Goal: Task Accomplishment & Management: Use online tool/utility

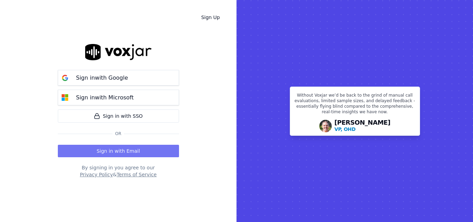
click at [129, 148] on button "Sign in with Email" at bounding box center [118, 151] width 121 height 12
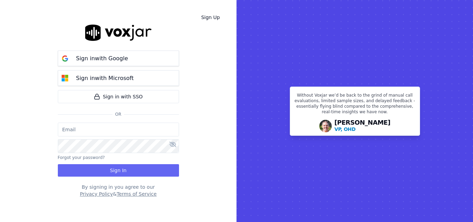
type input "[PERSON_NAME][EMAIL_ADDRESS][PERSON_NAME][DOMAIN_NAME]"
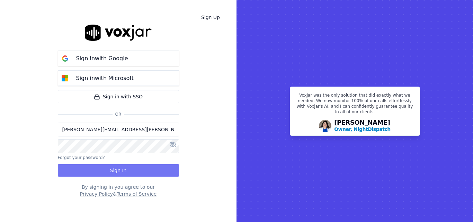
click at [86, 168] on button "Sign In" at bounding box center [118, 170] width 121 height 12
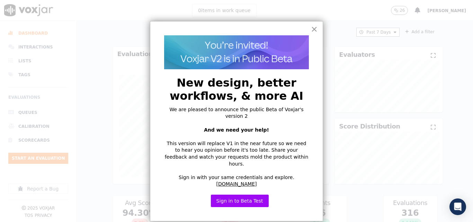
click at [313, 28] on button "×" at bounding box center [314, 29] width 7 height 11
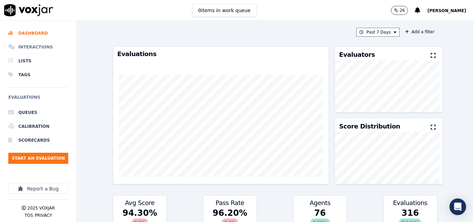
click at [35, 44] on li "Interactions" at bounding box center [38, 47] width 60 height 14
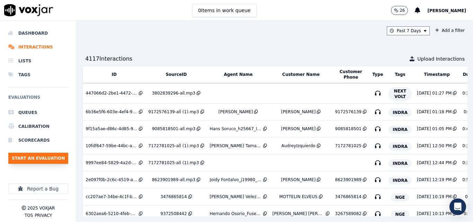
click at [34, 156] on button "Start an Evaluation" at bounding box center [38, 158] width 60 height 11
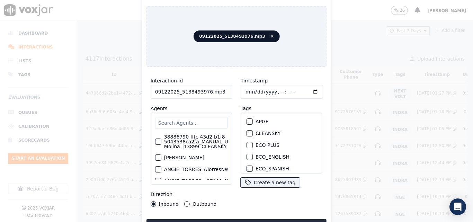
drag, startPoint x: 216, startPoint y: 90, endPoint x: 219, endPoint y: 92, distance: 3.6
click at [217, 92] on input "09122025_5138493976.mp3" at bounding box center [191, 92] width 82 height 14
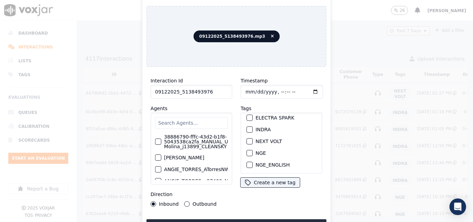
scroll to position [69, 0]
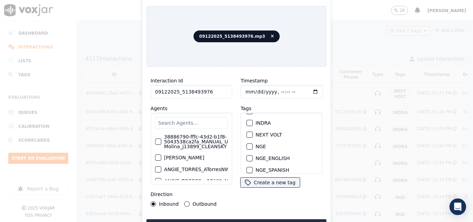
type input "09122025_5138493976"
click at [249, 144] on button "NGE" at bounding box center [249, 146] width 6 height 6
click at [273, 219] on button "Upload interaction to start evaluation" at bounding box center [236, 225] width 180 height 12
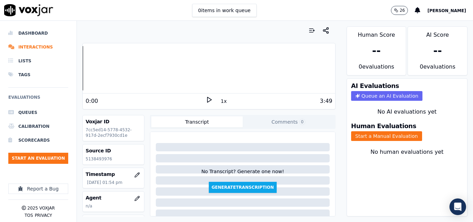
click at [103, 161] on p "5138493976" at bounding box center [113, 159] width 56 height 6
copy p "5138493976"
click at [207, 101] on icon at bounding box center [208, 99] width 7 height 7
click at [316, 8] on div "0 items in work queue 26 Sheila De Castro" at bounding box center [236, 10] width 473 height 21
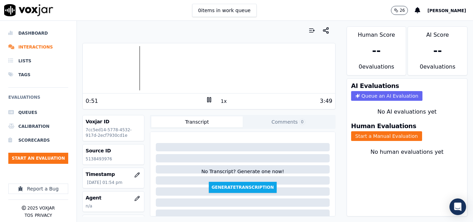
click at [127, 65] on div at bounding box center [209, 68] width 252 height 44
click at [118, 64] on div at bounding box center [209, 68] width 252 height 44
click at [204, 106] on div "2:57 1x 3:49" at bounding box center [209, 100] width 252 height 15
click at [205, 103] on icon at bounding box center [208, 99] width 7 height 7
click at [393, 137] on button "Start a Manual Evaluation" at bounding box center [386, 136] width 71 height 10
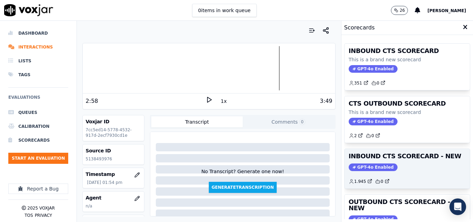
click at [408, 156] on h3 "INBOUND CTS SCORECARD - NEW" at bounding box center [406, 156] width 117 height 6
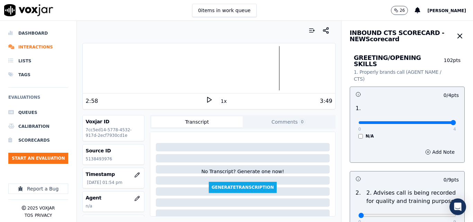
type input "4"
click at [440, 121] on input "range" at bounding box center [407, 122] width 98 height 3
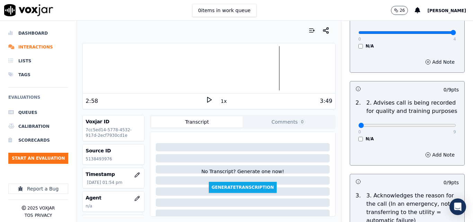
scroll to position [104, 0]
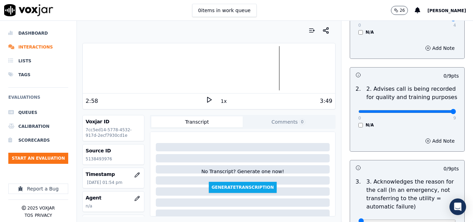
type input "9"
click at [434, 110] on input "range" at bounding box center [407, 111] width 98 height 3
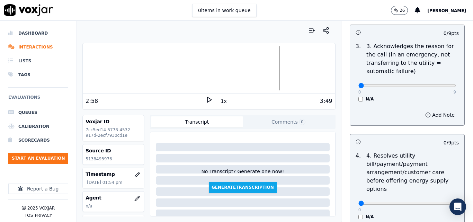
scroll to position [242, 0]
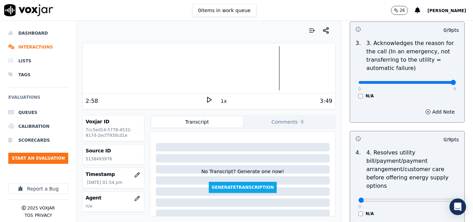
type input "9"
click at [437, 81] on input "range" at bounding box center [407, 82] width 98 height 3
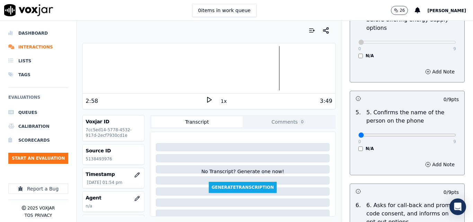
scroll to position [415, 0]
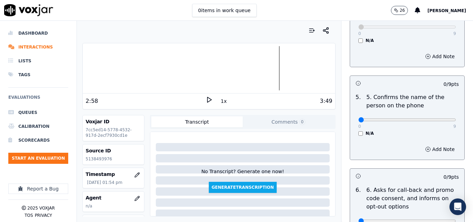
click at [440, 113] on div "0 9 N/A" at bounding box center [407, 123] width 109 height 26
type input "9"
click at [439, 118] on input "range" at bounding box center [407, 119] width 98 height 3
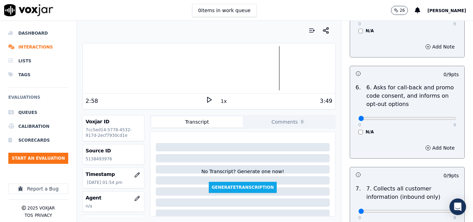
scroll to position [519, 0]
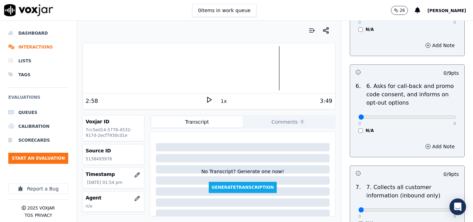
click at [358, 128] on div "N/A" at bounding box center [407, 131] width 98 height 6
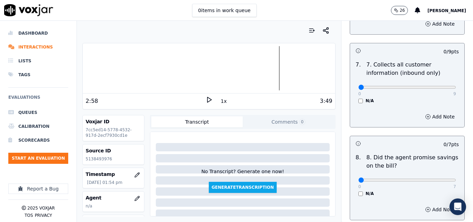
scroll to position [657, 0]
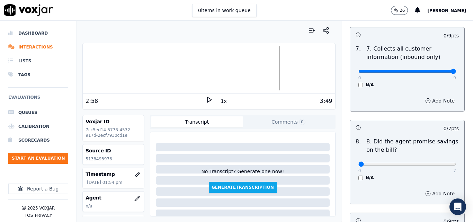
type input "9"
click at [438, 70] on input "range" at bounding box center [407, 71] width 98 height 3
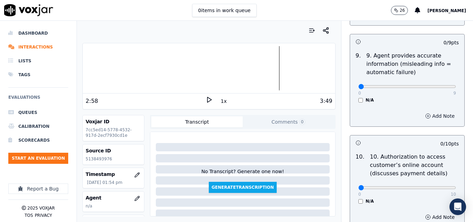
scroll to position [865, 0]
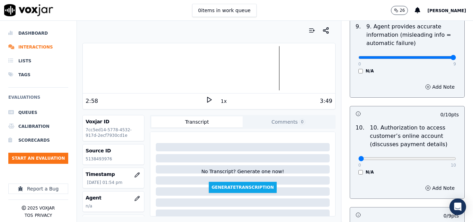
type input "9"
click at [438, 56] on input "range" at bounding box center [407, 57] width 98 height 3
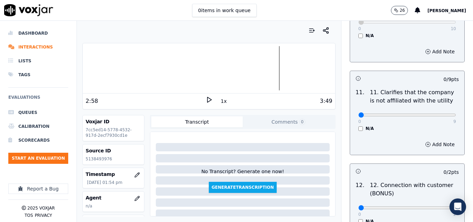
scroll to position [1003, 0]
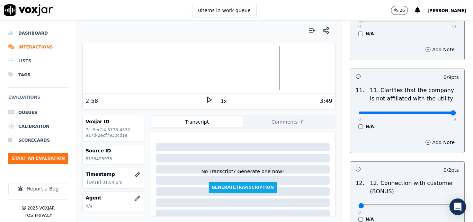
type input "9"
click at [436, 111] on input "range" at bounding box center [407, 112] width 98 height 3
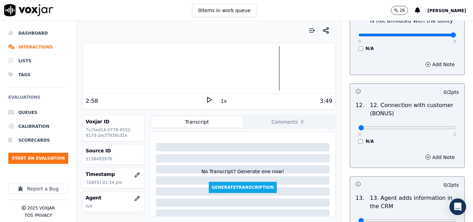
scroll to position [1107, 0]
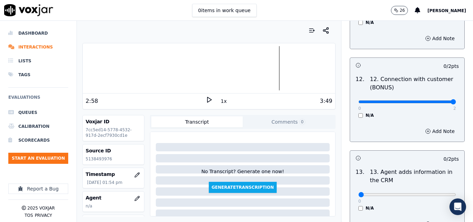
type input "2"
click at [437, 100] on input "range" at bounding box center [407, 101] width 98 height 3
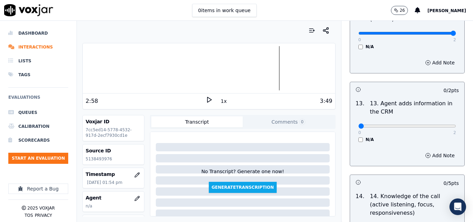
scroll to position [1176, 0]
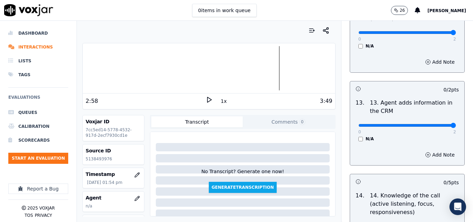
type input "2"
click at [437, 124] on input "range" at bounding box center [407, 125] width 98 height 3
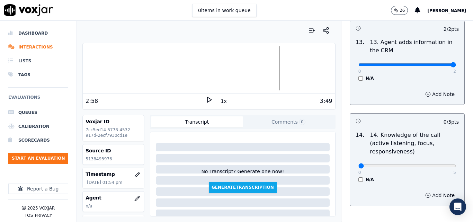
scroll to position [1245, 0]
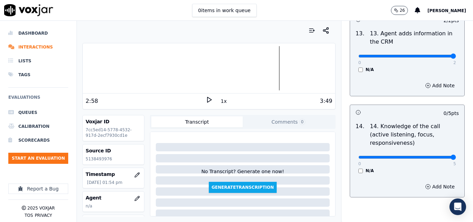
type input "5"
click at [437, 156] on input "range" at bounding box center [407, 157] width 98 height 3
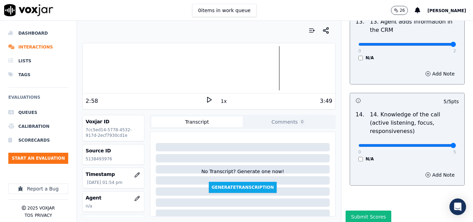
scroll to position [1263, 0]
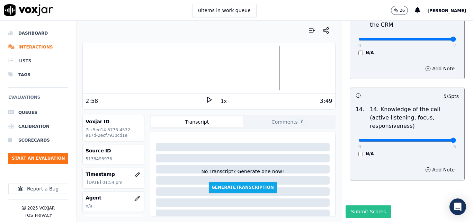
click at [355, 205] on button "Submit Scores" at bounding box center [368, 211] width 46 height 12
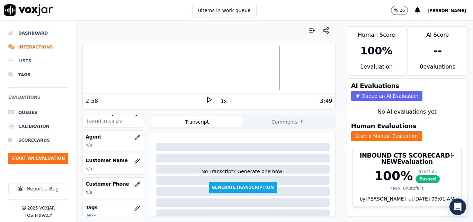
scroll to position [69, 0]
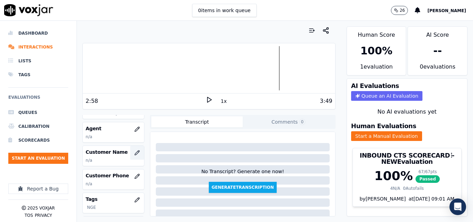
click at [130, 154] on button "button" at bounding box center [137, 153] width 14 height 14
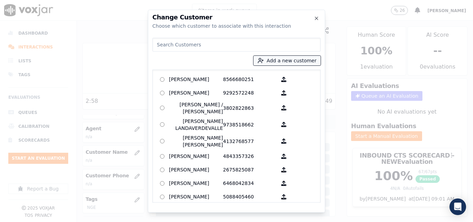
click at [303, 59] on button "Add a new customer" at bounding box center [286, 61] width 67 height 10
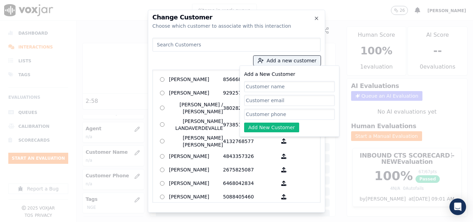
click at [308, 83] on input "Add a New Customer" at bounding box center [289, 86] width 91 height 11
type input "Jose Rodriguez"
click at [296, 112] on input "Add a New Customer" at bounding box center [289, 114] width 91 height 11
click at [316, 20] on icon "button" at bounding box center [316, 19] width 6 height 6
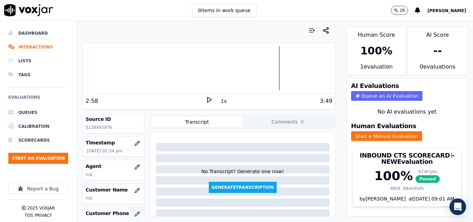
scroll to position [0, 0]
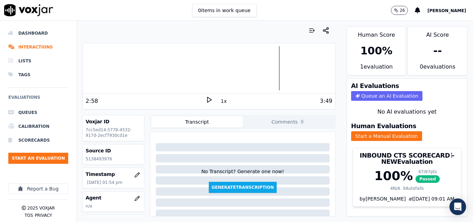
click at [103, 157] on p "5138493976" at bounding box center [113, 159] width 56 height 6
copy p "5138493976"
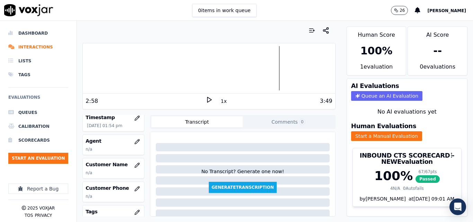
scroll to position [69, 0]
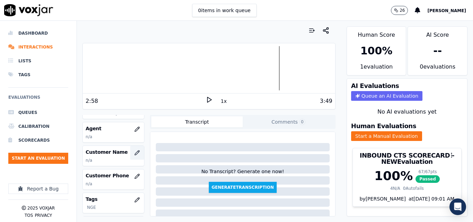
click at [134, 151] on icon "button" at bounding box center [137, 153] width 6 height 6
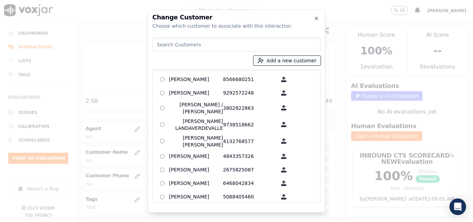
click at [294, 57] on button "Add a new customer" at bounding box center [286, 61] width 67 height 10
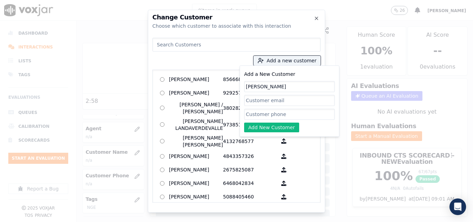
click at [283, 112] on input "Add a New Customer" at bounding box center [289, 114] width 91 height 11
paste input "5138493976"
type input "5138493976"
click at [261, 127] on button "Add New Customer" at bounding box center [271, 127] width 55 height 10
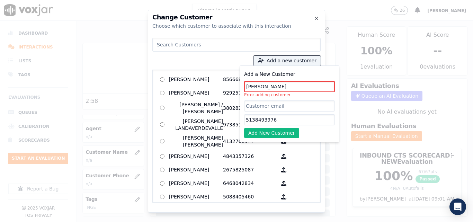
click at [229, 48] on input at bounding box center [236, 45] width 168 height 14
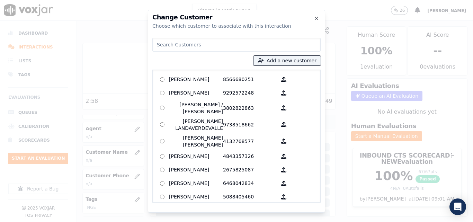
click at [229, 48] on input at bounding box center [236, 45] width 168 height 14
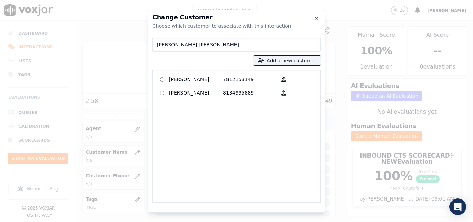
type input "Jose rod"
drag, startPoint x: 187, startPoint y: 42, endPoint x: 137, endPoint y: 57, distance: 53.1
click at [136, 221] on div "Change Customer Choose which customer to associate with this interaction Jose r…" at bounding box center [236, 222] width 473 height 0
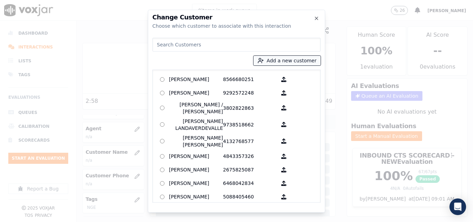
click at [301, 62] on button "Add a new customer" at bounding box center [286, 61] width 67 height 10
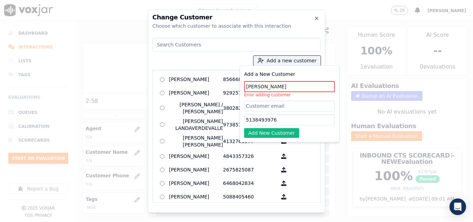
click at [280, 120] on input "5138493976" at bounding box center [289, 119] width 91 height 11
drag, startPoint x: 282, startPoint y: 86, endPoint x: 299, endPoint y: 63, distance: 28.4
click at [199, 79] on div "Add a new customer Add a New Customer Jose Rodriguez Error adding customer 5138…" at bounding box center [236, 118] width 168 height 167
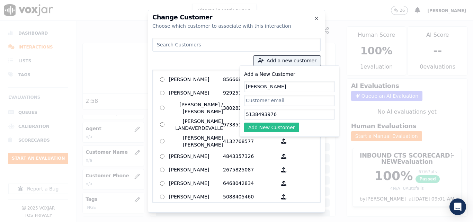
type input "jose rodriguez"
click at [280, 125] on button "Add New Customer" at bounding box center [271, 127] width 55 height 10
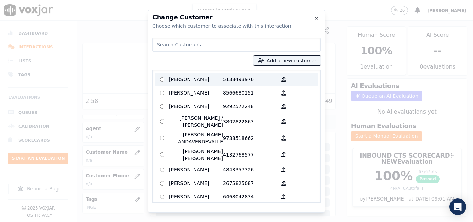
click at [195, 84] on p "jose rodriguez" at bounding box center [196, 79] width 54 height 11
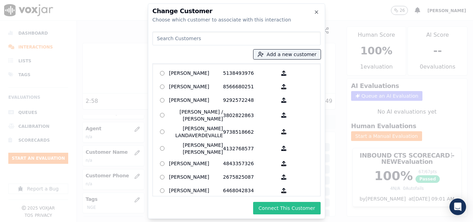
click at [299, 205] on button "Connect This Customer" at bounding box center [286, 208] width 67 height 12
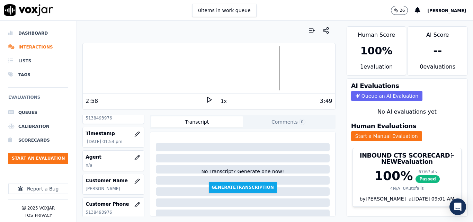
scroll to position [42, 0]
click at [134, 155] on button "button" at bounding box center [137, 156] width 14 height 14
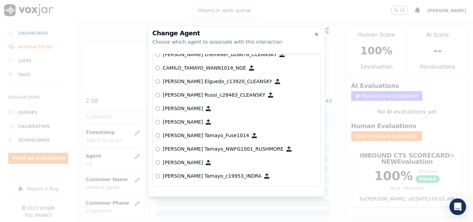
scroll to position [570, 0]
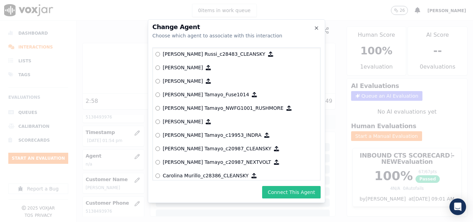
click at [306, 193] on button "Connect This Agent" at bounding box center [291, 192] width 58 height 12
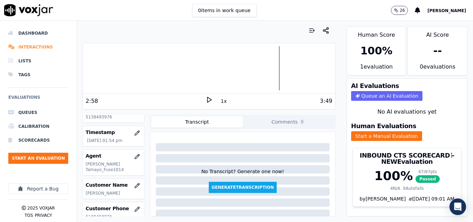
click at [36, 47] on li "Interactions" at bounding box center [38, 47] width 60 height 14
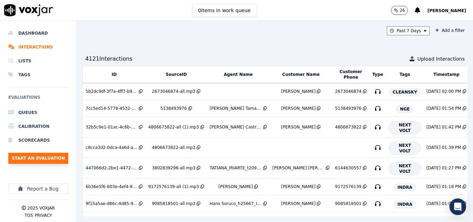
click at [52, 156] on button "Start an Evaluation" at bounding box center [38, 158] width 60 height 11
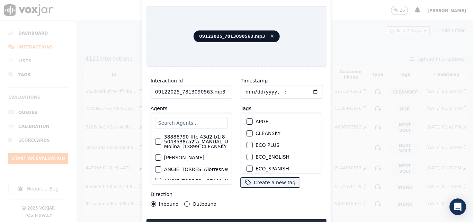
click at [221, 86] on input "09122025_7813090563.mp3" at bounding box center [191, 92] width 82 height 14
type input "09122025_7813090563"
click at [247, 145] on div "button" at bounding box center [249, 146] width 5 height 5
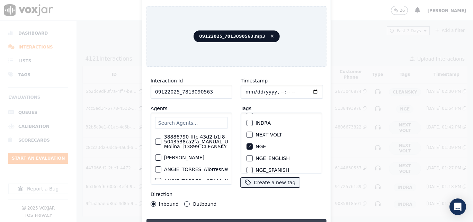
click at [259, 219] on button "Upload interaction to start evaluation" at bounding box center [236, 225] width 180 height 12
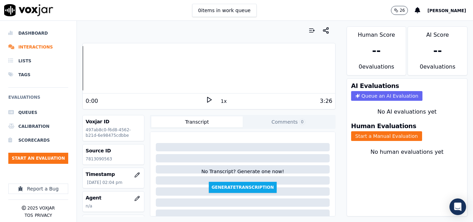
click at [103, 157] on p "7813090563" at bounding box center [113, 159] width 56 height 6
copy p "7813090563"
click at [206, 95] on div "0:00 1x 3:26" at bounding box center [209, 100] width 252 height 15
click at [205, 98] on icon at bounding box center [208, 99] width 7 height 7
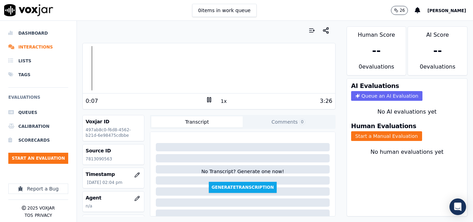
drag, startPoint x: 230, startPoint y: 108, endPoint x: 300, endPoint y: 13, distance: 117.5
click at [300, 13] on div "0 items in work queue 26 Sheila De Castro" at bounding box center [236, 10] width 473 height 21
click at [212, 101] on div "3:26" at bounding box center [272, 101] width 120 height 8
click at [208, 101] on icon at bounding box center [208, 99] width 7 height 7
click at [359, 132] on button "Start a Manual Evaluation" at bounding box center [386, 136] width 71 height 10
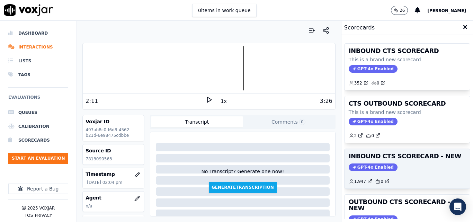
click at [402, 172] on div "INBOUND CTS SCORECARD - NEW GPT-4o Enabled 1.947 0" at bounding box center [406, 168] width 125 height 39
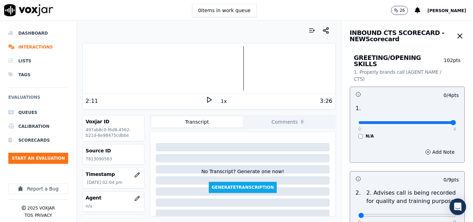
type input "4"
click at [435, 121] on input "range" at bounding box center [407, 122] width 98 height 3
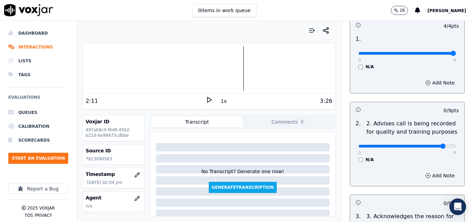
click at [431, 145] on input "range" at bounding box center [407, 146] width 98 height 3
type input "9"
click at [437, 145] on input "range" at bounding box center [407, 146] width 98 height 3
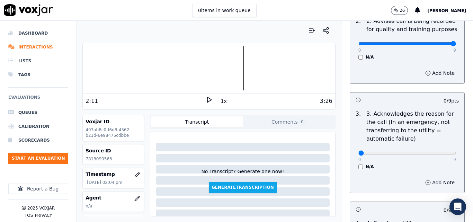
scroll to position [173, 0]
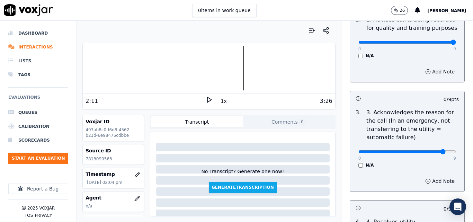
click at [431, 150] on input "range" at bounding box center [407, 151] width 98 height 3
click at [435, 147] on div "0 9" at bounding box center [407, 151] width 98 height 8
type input "9"
click at [438, 150] on input "range" at bounding box center [407, 151] width 98 height 3
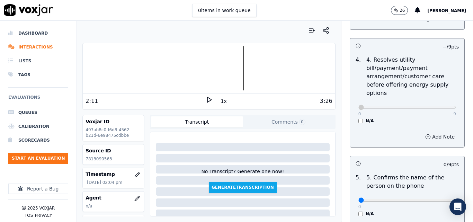
scroll to position [381, 0]
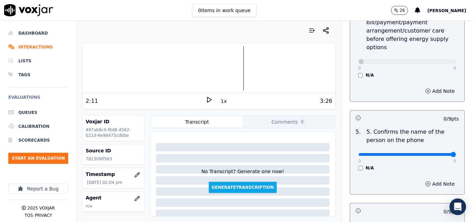
type input "9"
click at [436, 153] on input "range" at bounding box center [407, 154] width 98 height 3
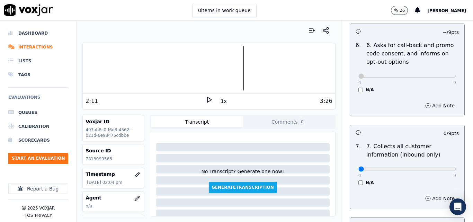
scroll to position [623, 0]
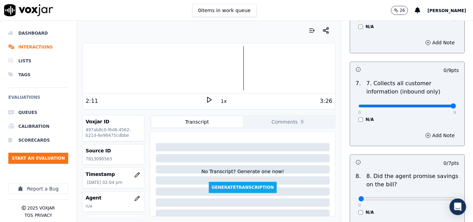
type input "9"
click at [438, 104] on input "range" at bounding box center [407, 105] width 98 height 3
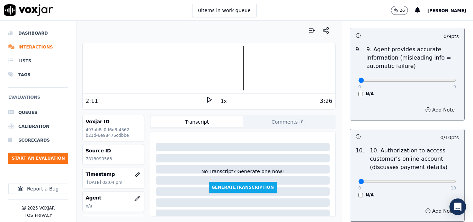
scroll to position [830, 0]
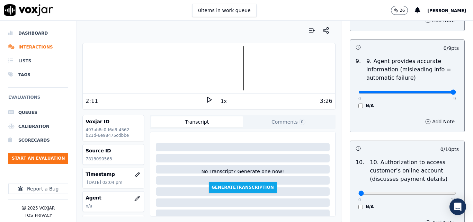
type input "9"
click at [438, 91] on input "range" at bounding box center [407, 92] width 98 height 3
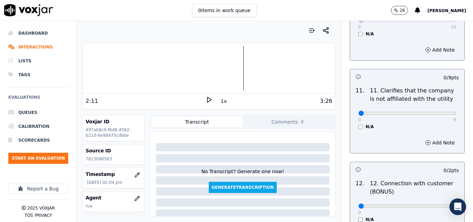
scroll to position [1003, 0]
type input "9"
click at [438, 111] on input "range" at bounding box center [407, 112] width 98 height 3
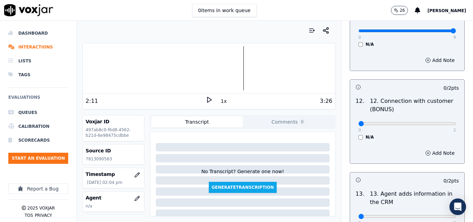
scroll to position [1107, 0]
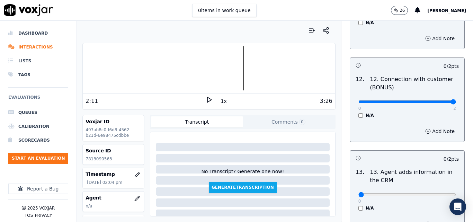
type input "2"
click at [440, 100] on input "range" at bounding box center [407, 101] width 98 height 3
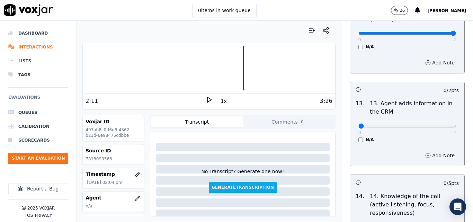
scroll to position [1211, 0]
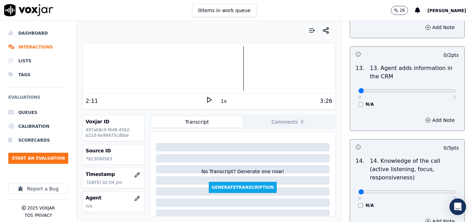
click at [440, 84] on div "0 2 N/A" at bounding box center [407, 94] width 109 height 26
type input "2"
click at [439, 89] on input "range" at bounding box center [407, 90] width 98 height 3
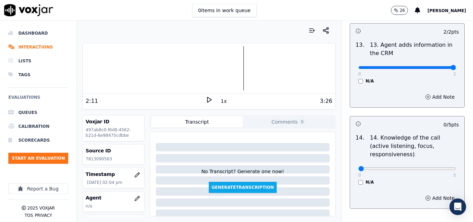
scroll to position [1263, 0]
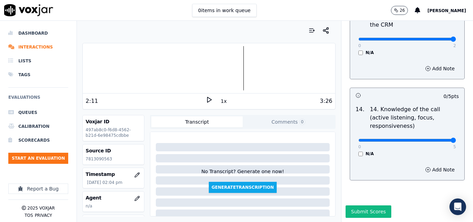
type input "5"
click at [436, 139] on input "range" at bounding box center [407, 140] width 98 height 3
click at [356, 205] on button "Submit Scores" at bounding box center [368, 211] width 46 height 12
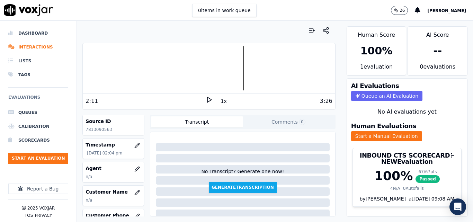
scroll to position [69, 0]
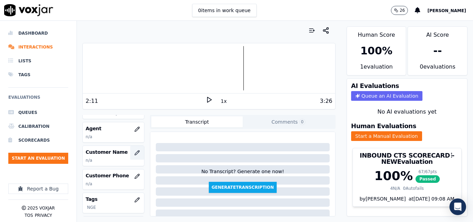
click at [134, 153] on icon "button" at bounding box center [137, 153] width 6 height 6
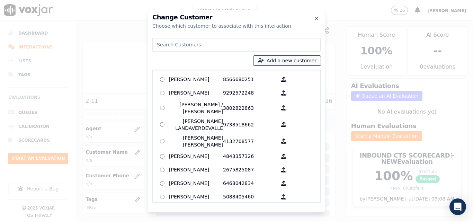
click at [304, 59] on button "Add a new customer" at bounding box center [286, 61] width 67 height 10
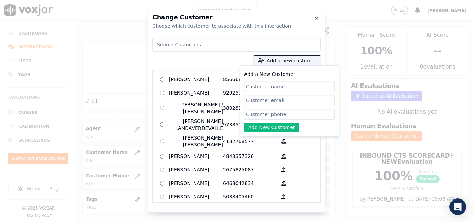
click at [273, 88] on input "Add a New Customer" at bounding box center [289, 86] width 91 height 11
type input "Raiane Silva"
click at [273, 111] on input "Add a New Customer" at bounding box center [289, 114] width 91 height 11
click at [299, 117] on input "Add a New Customer" at bounding box center [289, 114] width 91 height 11
paste input "7813090563"
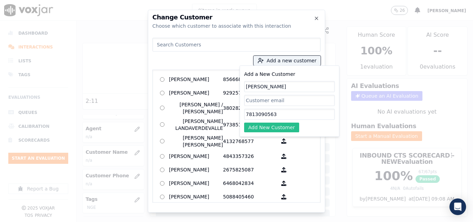
type input "7813090563"
click at [259, 124] on button "Add New Customer" at bounding box center [271, 127] width 55 height 10
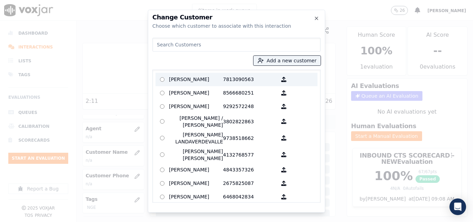
click at [208, 77] on p "Raiane Silva" at bounding box center [196, 79] width 54 height 11
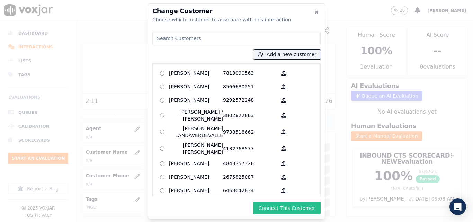
click at [273, 204] on button "Connect This Customer" at bounding box center [286, 208] width 67 height 12
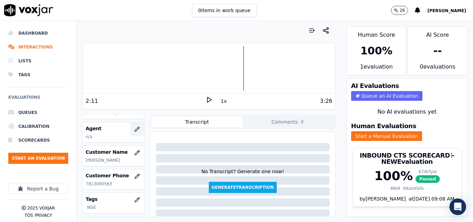
click at [133, 127] on button "button" at bounding box center [137, 129] width 14 height 14
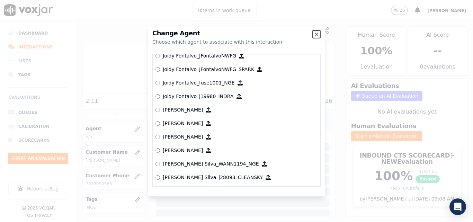
scroll to position [1902, 0]
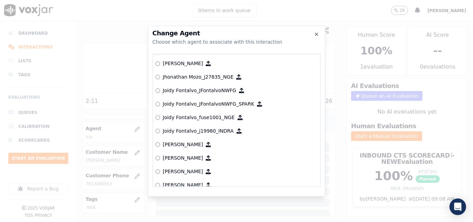
click at [162, 120] on label "Joidy Fontalvo_fuse1001_NGE" at bounding box center [236, 117] width 162 height 13
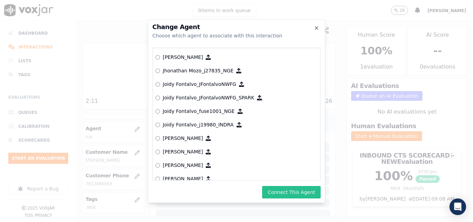
click at [312, 187] on button "Connect This Agent" at bounding box center [291, 192] width 58 height 12
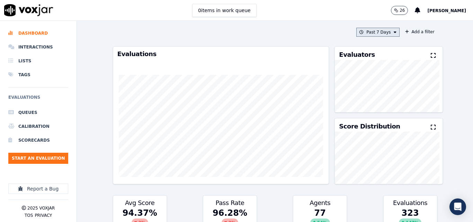
click at [379, 34] on button "Past 7 Days" at bounding box center [377, 32] width 43 height 9
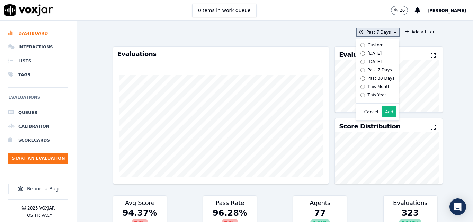
click at [369, 55] on div "Today" at bounding box center [374, 54] width 14 height 6
click at [382, 117] on button "Add" at bounding box center [388, 111] width 13 height 11
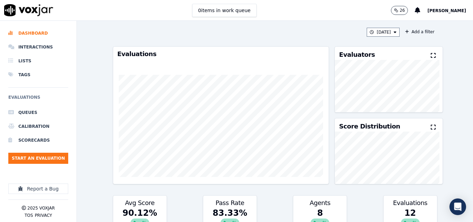
click at [430, 53] on icon at bounding box center [432, 56] width 5 height 6
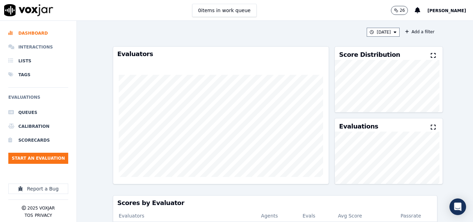
click at [47, 45] on li "Interactions" at bounding box center [38, 47] width 60 height 14
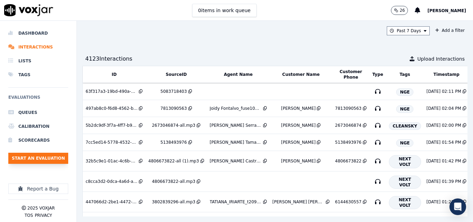
click at [54, 156] on button "Start an Evaluation" at bounding box center [38, 158] width 60 height 11
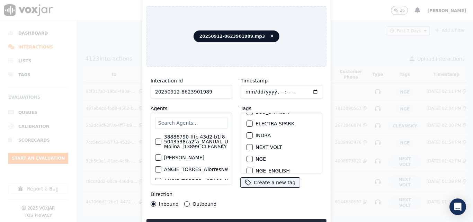
scroll to position [69, 0]
type input "20250912-8623901989"
click at [249, 122] on div "button" at bounding box center [249, 122] width 5 height 5
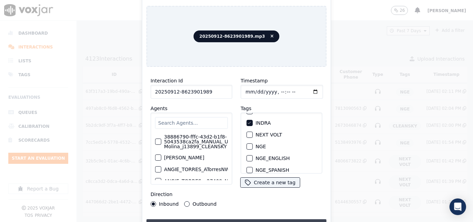
click at [243, 220] on button "Upload interaction to start evaluation" at bounding box center [236, 225] width 180 height 12
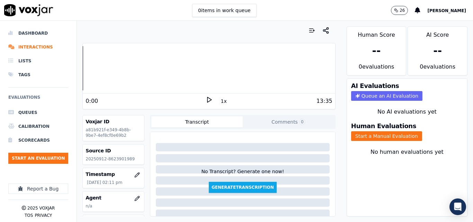
click at [112, 160] on p "20250912-8623901989" at bounding box center [113, 159] width 56 height 6
click at [112, 161] on p "20250912-8623901989" at bounding box center [113, 159] width 56 height 6
copy p "8623901989"
click at [206, 98] on icon at bounding box center [208, 99] width 7 height 7
click at [205, 98] on icon at bounding box center [208, 99] width 7 height 7
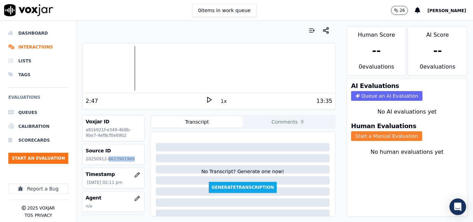
click at [368, 135] on button "Start a Manual Evaluation" at bounding box center [386, 136] width 71 height 10
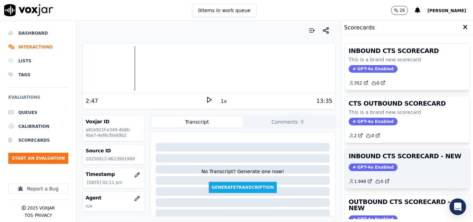
click at [441, 170] on div "GPT-4o Enabled" at bounding box center [406, 167] width 117 height 8
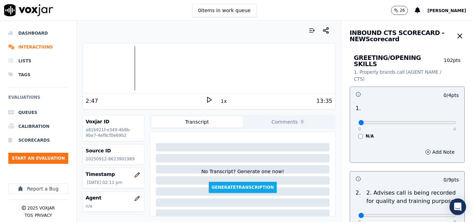
click at [440, 116] on div "0 4 N/A" at bounding box center [407, 125] width 109 height 26
type input "4"
click at [437, 121] on input "range" at bounding box center [407, 122] width 98 height 3
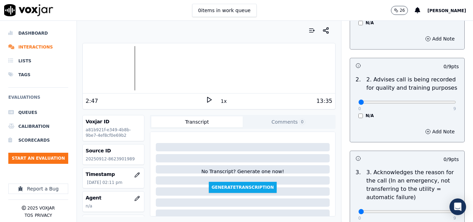
scroll to position [138, 0]
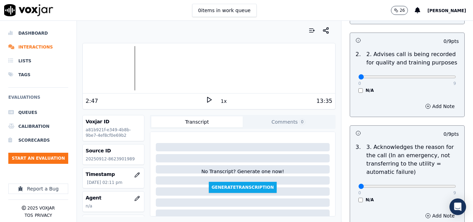
click at [437, 72] on div "0 9" at bounding box center [407, 76] width 98 height 8
type input "9"
click at [435, 75] on input "range" at bounding box center [407, 76] width 98 height 3
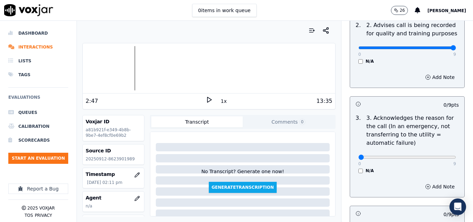
scroll to position [208, 0]
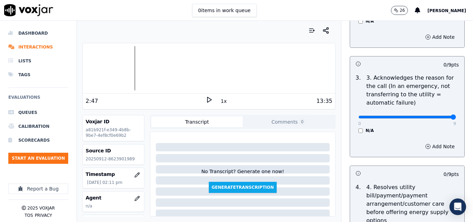
type input "9"
click at [433, 116] on input "range" at bounding box center [407, 117] width 98 height 3
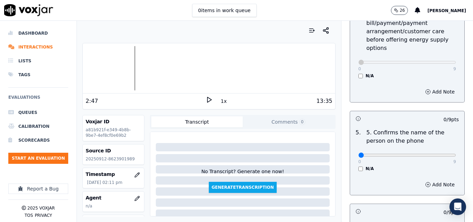
scroll to position [381, 0]
type input "9"
click at [434, 153] on input "range" at bounding box center [407, 154] width 98 height 3
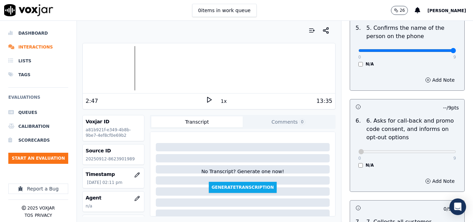
scroll to position [553, 0]
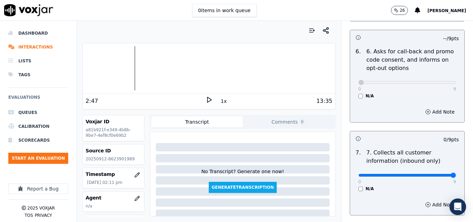
type input "9"
click at [437, 174] on input "range" at bounding box center [407, 175] width 98 height 3
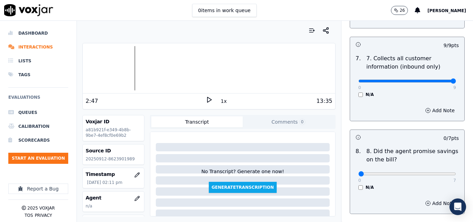
scroll to position [657, 0]
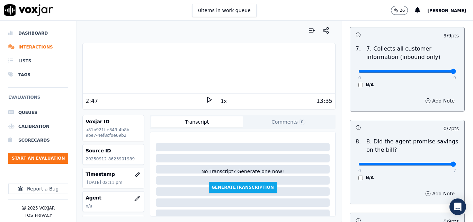
type input "7"
click at [436, 163] on input "range" at bounding box center [407, 164] width 98 height 3
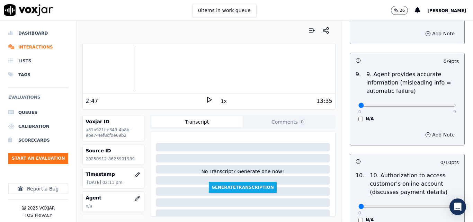
scroll to position [830, 0]
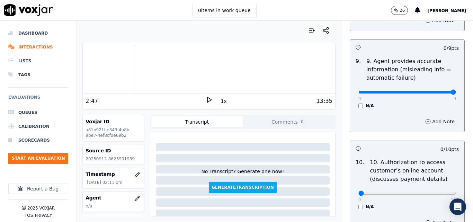
type input "9"
click at [437, 91] on input "range" at bounding box center [407, 92] width 98 height 3
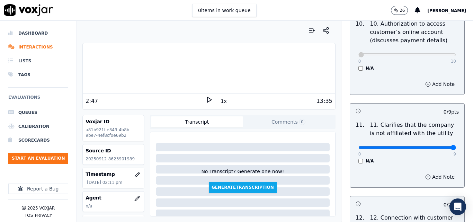
type input "9"
click at [438, 146] on input "range" at bounding box center [407, 147] width 98 height 3
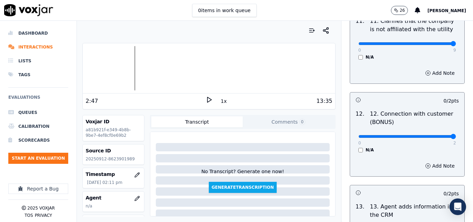
type input "2"
click at [436, 135] on input "range" at bounding box center [407, 136] width 98 height 3
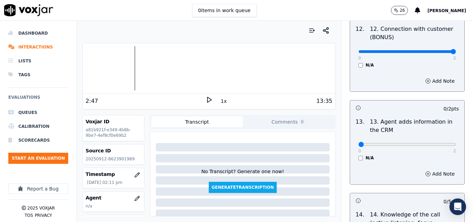
scroll to position [1176, 0]
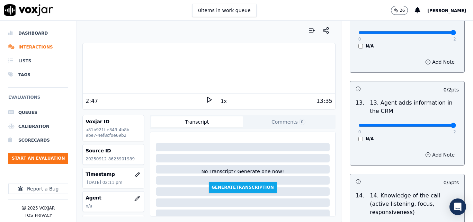
type input "2"
click at [438, 124] on input "range" at bounding box center [407, 125] width 98 height 3
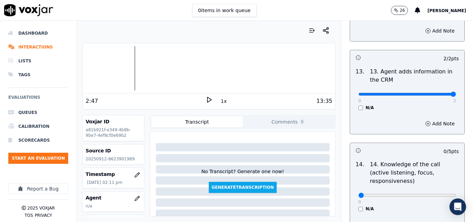
scroll to position [1263, 0]
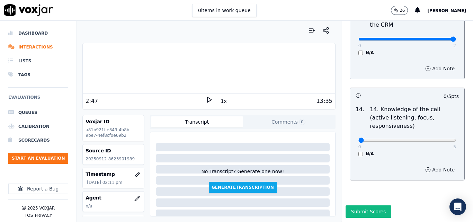
click at [437, 136] on div "0 5" at bounding box center [407, 140] width 98 height 8
type input "5"
click at [435, 139] on input "range" at bounding box center [407, 140] width 98 height 3
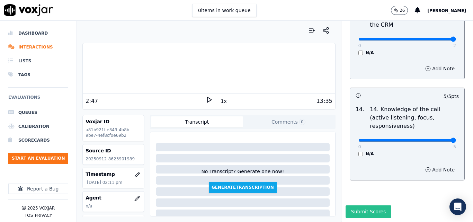
click at [348, 205] on button "Submit Scores" at bounding box center [368, 211] width 46 height 12
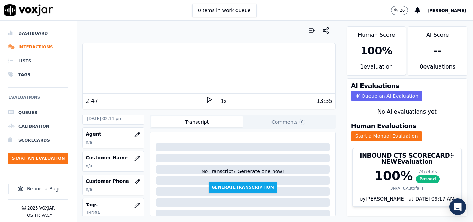
scroll to position [69, 0]
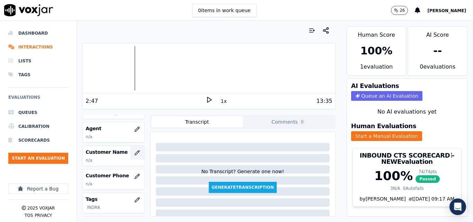
click at [134, 151] on icon "button" at bounding box center [137, 153] width 6 height 6
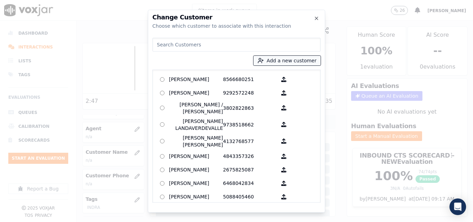
click at [284, 63] on button "Add a new customer" at bounding box center [286, 61] width 67 height 10
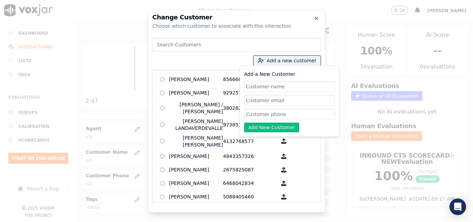
click at [284, 82] on input "Add a New Customer" at bounding box center [289, 86] width 91 height 11
type input "Jean R Theodore"
click at [279, 110] on input "Add a New Customer" at bounding box center [289, 114] width 91 height 11
click at [276, 109] on input "Add a New Customer" at bounding box center [289, 114] width 91 height 11
paste input "8623901989"
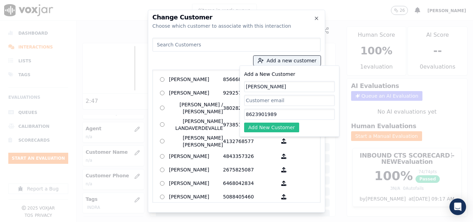
type input "8623901989"
click at [271, 126] on button "Add New Customer" at bounding box center [271, 127] width 55 height 10
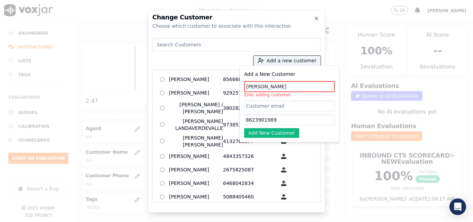
click at [245, 43] on input at bounding box center [236, 45] width 168 height 14
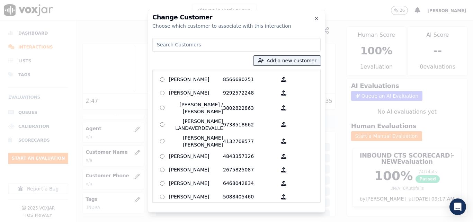
click at [246, 43] on input at bounding box center [236, 45] width 168 height 14
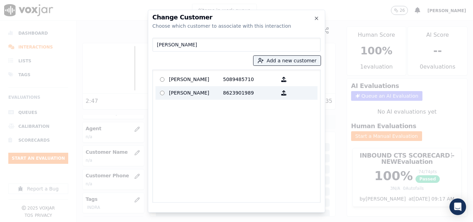
type input "Jean R"
click at [216, 88] on p "Jean R Theodore" at bounding box center [196, 93] width 54 height 11
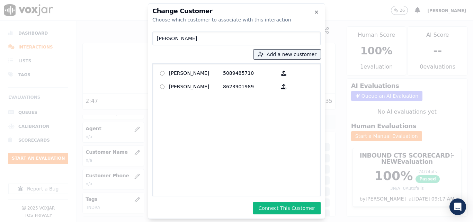
click at [275, 207] on button "Connect This Customer" at bounding box center [286, 208] width 67 height 12
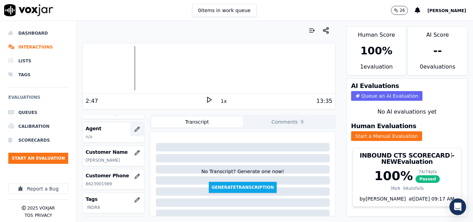
click at [135, 127] on button "button" at bounding box center [137, 129] width 14 height 14
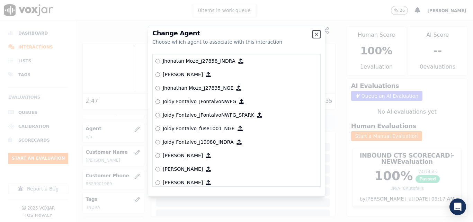
scroll to position [1902, 0]
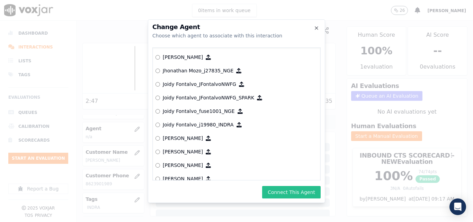
click at [274, 189] on button "Connect This Agent" at bounding box center [291, 192] width 58 height 12
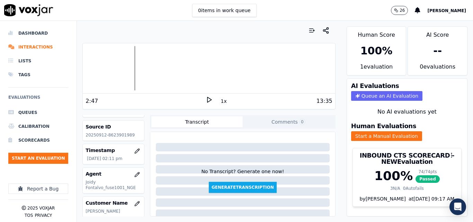
scroll to position [35, 0]
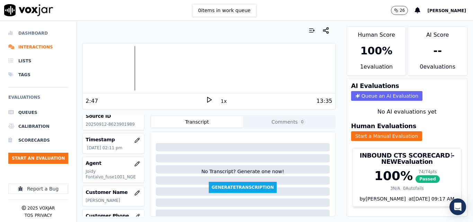
click at [25, 40] on li "Dashboard" at bounding box center [38, 33] width 60 height 14
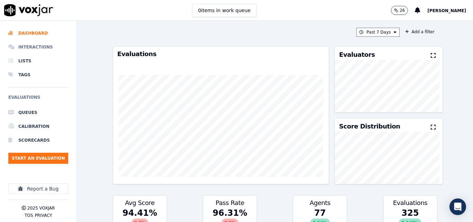
click at [30, 45] on li "Interactions" at bounding box center [38, 47] width 60 height 14
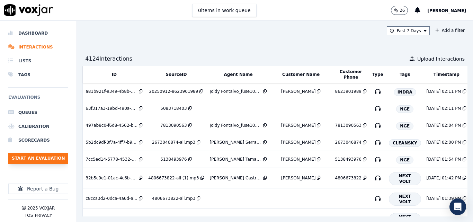
click at [54, 154] on button "Start an Evaluation" at bounding box center [38, 158] width 60 height 11
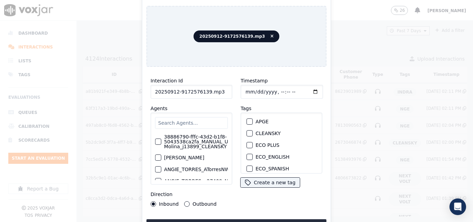
click at [217, 93] on input "20250912-9172576139.mp3" at bounding box center [191, 92] width 82 height 14
type input "20250912-9172576139"
click at [249, 121] on div "button" at bounding box center [249, 122] width 5 height 5
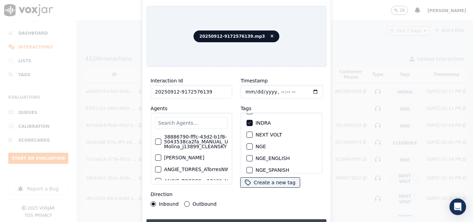
click at [256, 219] on button "Upload interaction to start evaluation" at bounding box center [236, 225] width 180 height 12
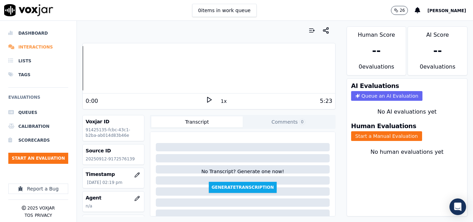
click at [37, 44] on li "Interactions" at bounding box center [38, 47] width 60 height 14
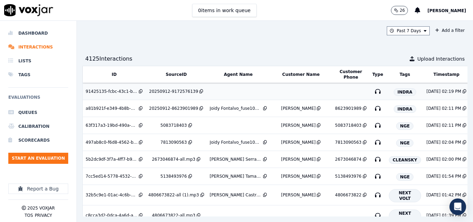
click at [171, 92] on div "20250912-9172576139" at bounding box center [173, 92] width 49 height 6
click at [47, 49] on li "Interactions" at bounding box center [38, 47] width 60 height 14
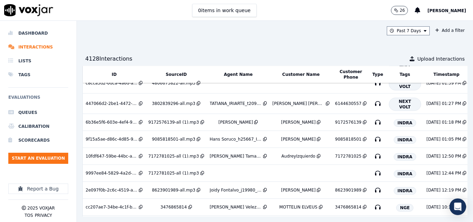
scroll to position [173, 0]
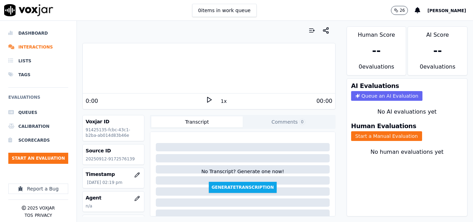
click at [119, 159] on p "20250912-9172576139" at bounding box center [113, 159] width 56 height 6
copy p "9172576139"
click at [208, 98] on icon at bounding box center [208, 99] width 7 height 7
click at [205, 100] on icon at bounding box center [208, 99] width 7 height 7
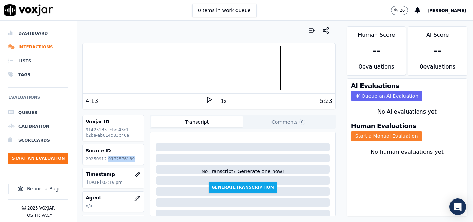
click at [389, 139] on button "Start a Manual Evaluation" at bounding box center [386, 136] width 71 height 10
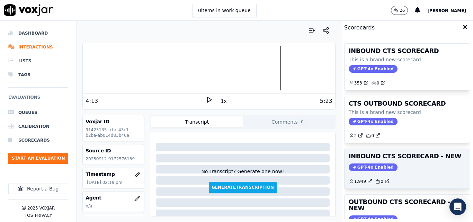
click at [408, 157] on h3 "INBOUND CTS SCORECARD - NEW" at bounding box center [406, 156] width 117 height 6
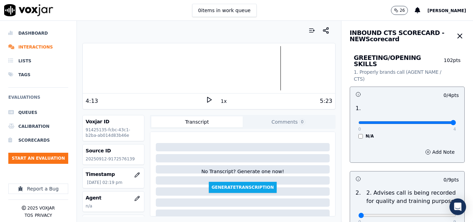
type input "4"
click at [435, 121] on input "range" at bounding box center [407, 122] width 98 height 3
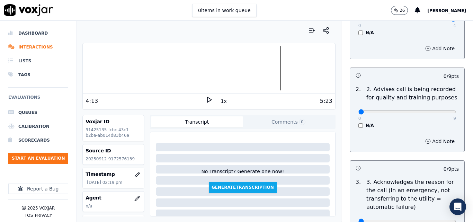
scroll to position [104, 0]
click at [453, 115] on p "9" at bounding box center [454, 118] width 3 height 6
type input "9"
click at [436, 110] on input "range" at bounding box center [407, 111] width 98 height 3
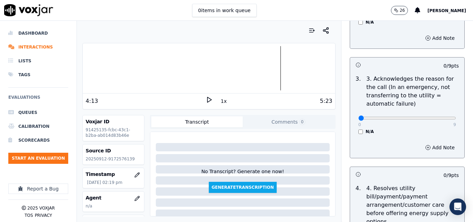
scroll to position [208, 0]
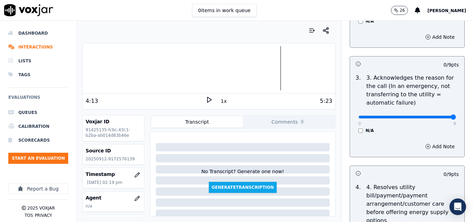
type input "9"
click at [437, 116] on input "range" at bounding box center [407, 117] width 98 height 3
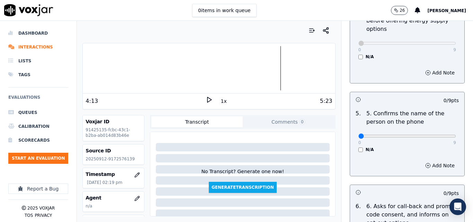
scroll to position [415, 0]
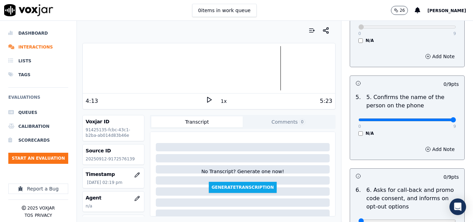
type input "9"
click at [436, 118] on input "range" at bounding box center [407, 119] width 98 height 3
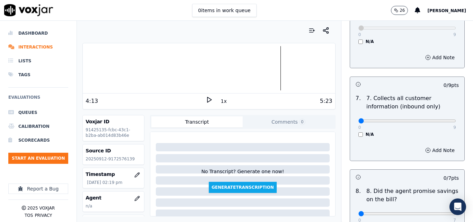
scroll to position [623, 0]
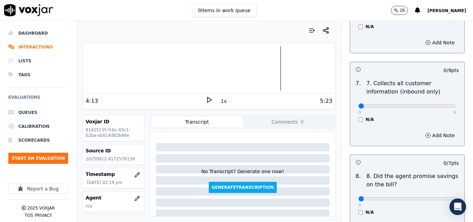
click at [437, 101] on div "0 9" at bounding box center [407, 105] width 98 height 8
type input "9"
click at [438, 104] on input "range" at bounding box center [407, 105] width 98 height 3
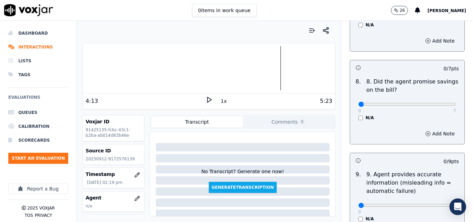
scroll to position [726, 0]
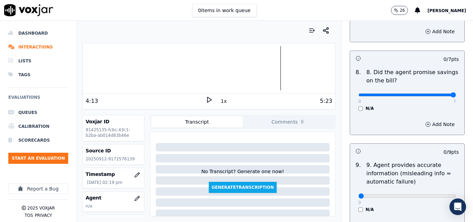
type input "7"
click at [434, 93] on input "range" at bounding box center [407, 94] width 98 height 3
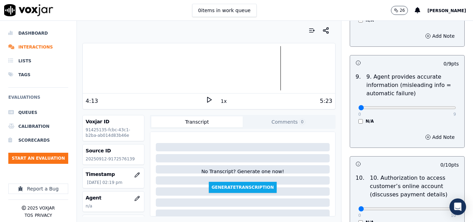
scroll to position [830, 0]
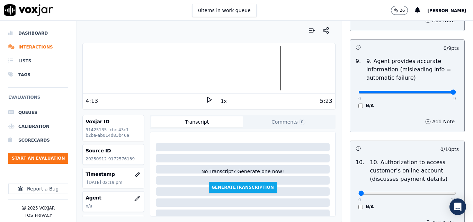
type input "9"
click at [439, 91] on input "range" at bounding box center [407, 92] width 98 height 3
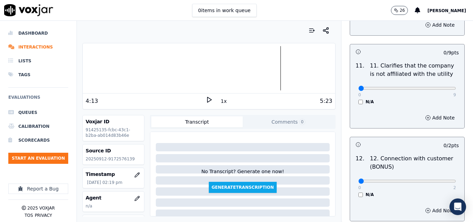
scroll to position [1038, 0]
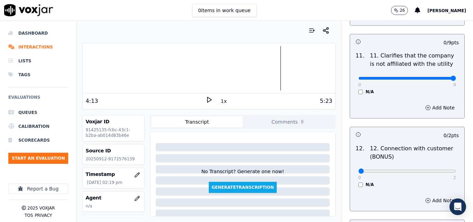
type input "9"
click at [437, 77] on input "range" at bounding box center [407, 78] width 98 height 3
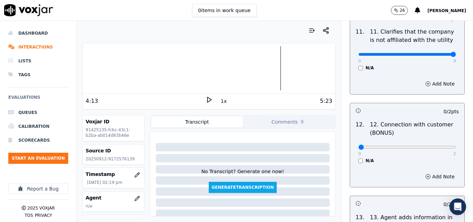
scroll to position [1107, 0]
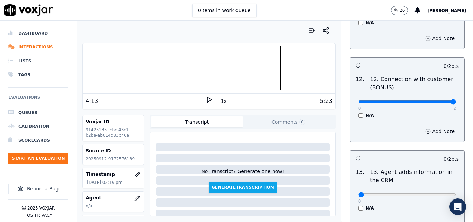
type input "2"
click at [436, 100] on input "range" at bounding box center [407, 101] width 98 height 3
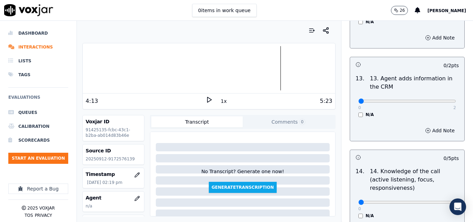
scroll to position [1211, 0]
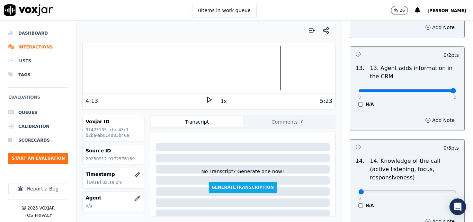
type input "2"
click at [435, 89] on input "range" at bounding box center [407, 90] width 98 height 3
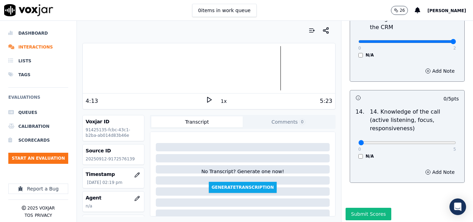
scroll to position [1263, 0]
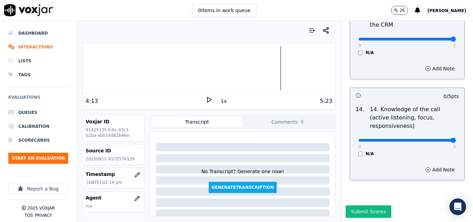
type input "5"
click at [437, 139] on input "range" at bounding box center [407, 140] width 98 height 3
drag, startPoint x: 357, startPoint y: 198, endPoint x: 355, endPoint y: 194, distance: 4.6
click at [355, 205] on button "Submit Scores" at bounding box center [368, 211] width 46 height 12
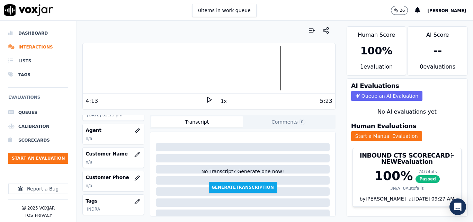
scroll to position [69, 0]
click at [134, 152] on icon "button" at bounding box center [137, 153] width 6 height 6
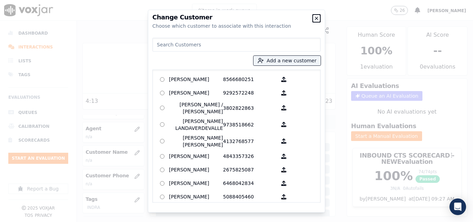
click at [315, 17] on icon "button" at bounding box center [316, 19] width 6 height 6
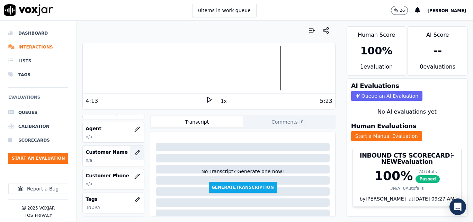
click at [130, 150] on button "button" at bounding box center [137, 153] width 14 height 14
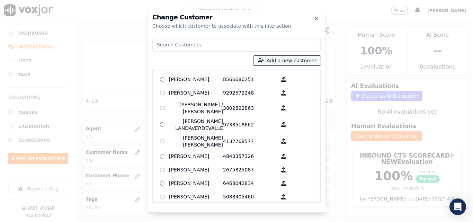
click at [305, 61] on button "Add a new customer" at bounding box center [286, 61] width 67 height 10
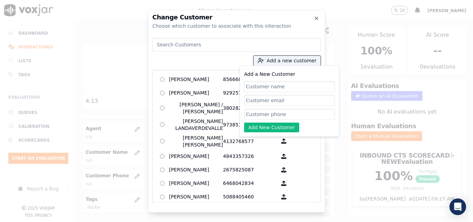
click at [295, 84] on input "Add a New Customer" at bounding box center [289, 86] width 91 height 11
type input "Antony Rafael Diaz Cruz"
click at [314, 117] on input "Add a New Customer" at bounding box center [289, 114] width 91 height 11
click at [313, 17] on div "Change Customer Choose which customer to associate with this interaction Add a …" at bounding box center [236, 111] width 177 height 203
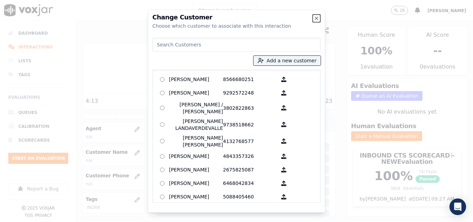
click at [315, 19] on icon "button" at bounding box center [316, 19] width 6 height 6
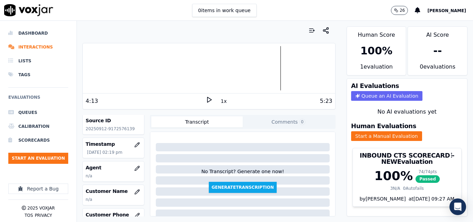
scroll to position [0, 0]
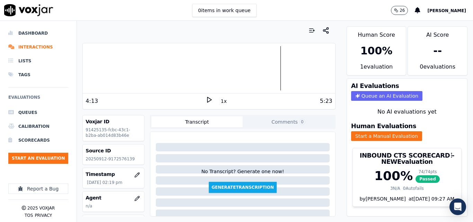
click at [122, 158] on p "20250912-9172576139" at bounding box center [113, 159] width 56 height 6
copy p "9172576139"
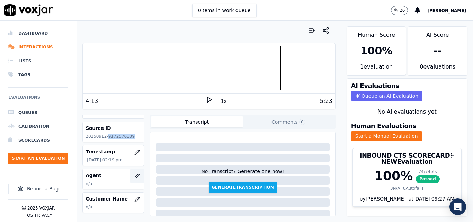
scroll to position [35, 0]
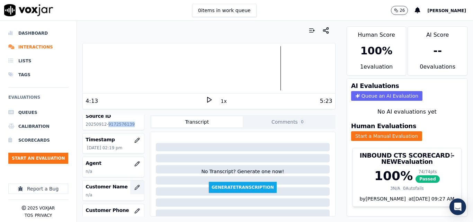
click at [130, 182] on button "button" at bounding box center [137, 187] width 14 height 14
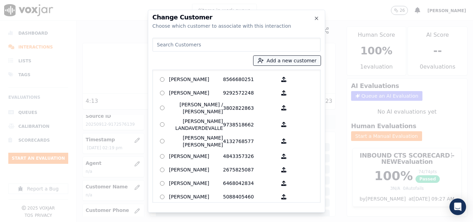
click at [292, 61] on button "Add a new customer" at bounding box center [286, 61] width 67 height 10
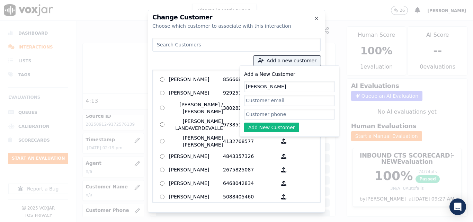
click at [287, 113] on input "Add a New Customer" at bounding box center [289, 114] width 91 height 11
paste input "9172576139"
type input "9172576139"
click at [271, 128] on button "Add New Customer" at bounding box center [271, 127] width 55 height 10
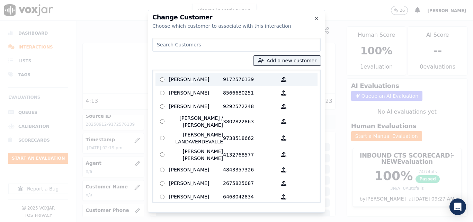
click at [219, 81] on p "Antony Rafael Diaz Cruz" at bounding box center [196, 79] width 54 height 11
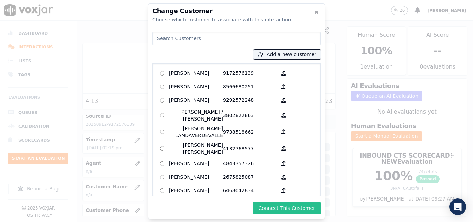
click at [273, 206] on button "Connect This Customer" at bounding box center [286, 208] width 67 height 12
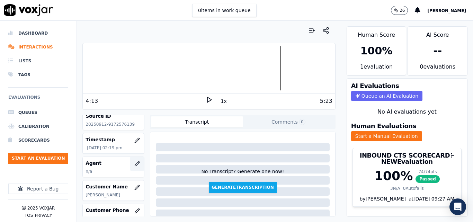
click at [134, 162] on icon "button" at bounding box center [137, 164] width 6 height 6
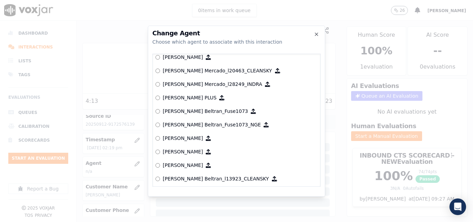
scroll to position [2611, 0]
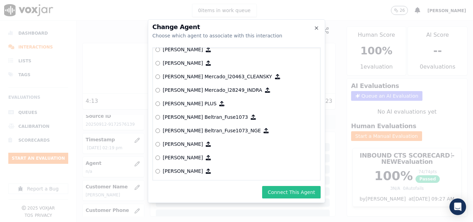
click at [295, 187] on button "Connect This Agent" at bounding box center [291, 192] width 58 height 12
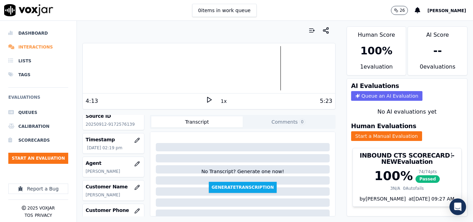
click at [34, 47] on li "Interactions" at bounding box center [38, 47] width 60 height 14
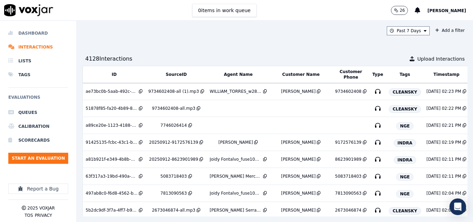
click at [13, 30] on li "Dashboard" at bounding box center [38, 33] width 60 height 14
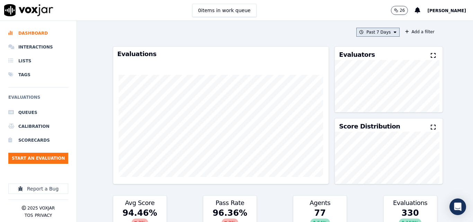
click at [366, 28] on div "Past 7 Days Add a filter Evaluations Evaluators Score Distribution Avg Score 94…" at bounding box center [275, 121] width 330 height 201
click at [370, 35] on button "Past 7 Days" at bounding box center [377, 32] width 43 height 9
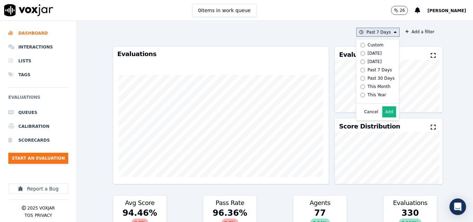
click at [367, 56] on div "Today" at bounding box center [374, 54] width 14 height 6
click at [382, 117] on button "Add" at bounding box center [388, 111] width 13 height 11
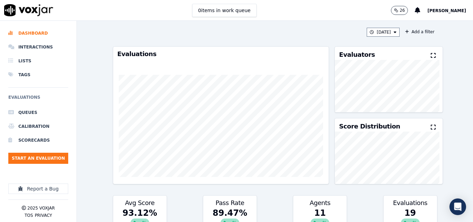
click at [430, 53] on icon at bounding box center [432, 56] width 5 height 6
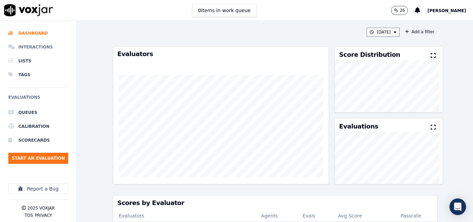
click at [39, 46] on li "Interactions" at bounding box center [38, 47] width 60 height 14
